Goal: Download file/media

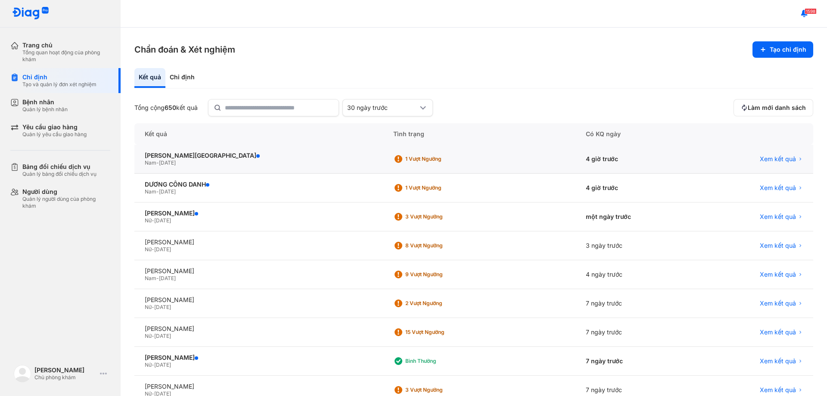
click at [770, 163] on div "Xem kết quả" at bounding box center [755, 159] width 117 height 29
click at [765, 159] on span "Xem kết quả" at bounding box center [778, 159] width 36 height 8
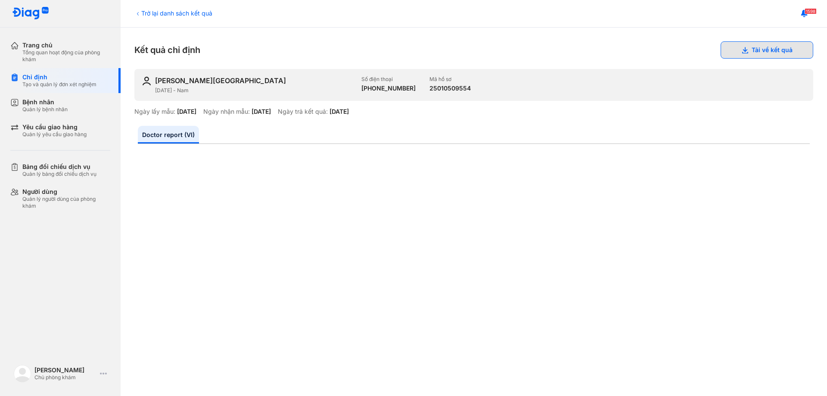
click at [755, 52] on button "Tải về kết quả" at bounding box center [767, 49] width 93 height 17
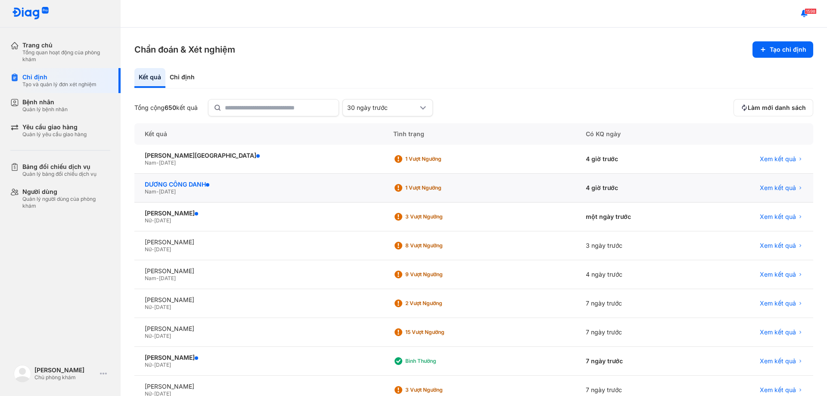
click at [193, 184] on div "DƯƠNG CÔNG DANH" at bounding box center [259, 185] width 228 height 8
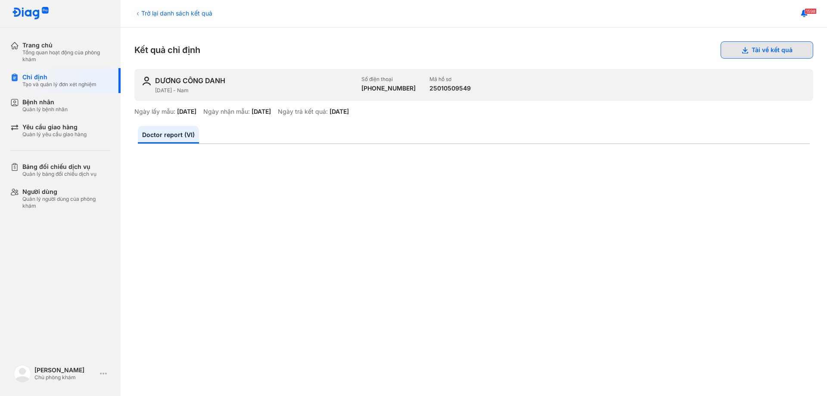
click at [766, 50] on button "Tải về kết quả" at bounding box center [767, 49] width 93 height 17
